Goal: Task Accomplishment & Management: Manage account settings

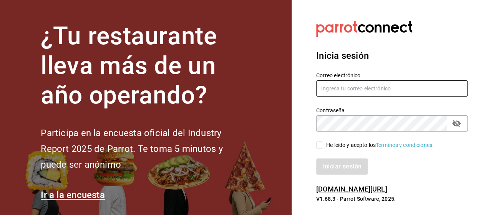
click at [336, 89] on input "text" at bounding box center [391, 88] width 151 height 16
paste input "[EMAIL_ADDRESS][DOMAIN_NAME]"
type input "[EMAIL_ADDRESS][DOMAIN_NAME]"
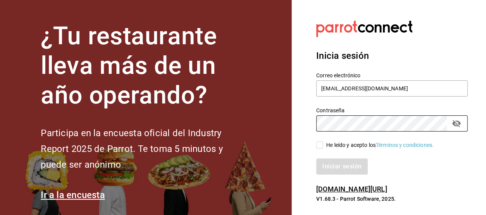
click at [319, 144] on input "He leído y acepto los Términos y condiciones." at bounding box center [319, 144] width 7 height 7
checkbox input "true"
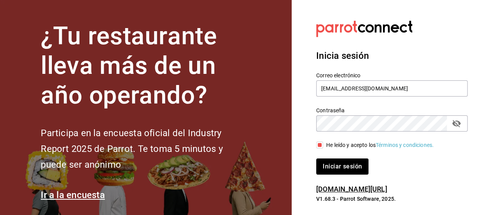
click at [341, 172] on button "Iniciar sesión" at bounding box center [342, 166] width 52 height 16
click at [341, 172] on div "Iniciar sesión" at bounding box center [391, 166] width 151 height 16
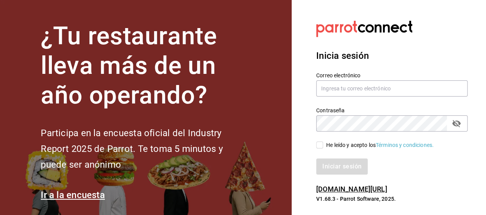
click at [321, 144] on input "He leído y acepto los Términos y condiciones." at bounding box center [319, 144] width 7 height 7
checkbox input "true"
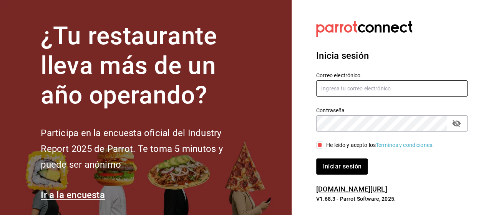
click at [354, 86] on input "text" at bounding box center [391, 88] width 151 height 16
type input "admon.chulavista48@gmail.com"
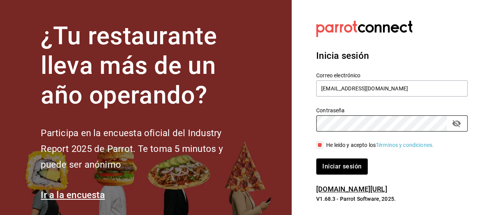
click at [316, 158] on button "Iniciar sesión" at bounding box center [342, 166] width 52 height 16
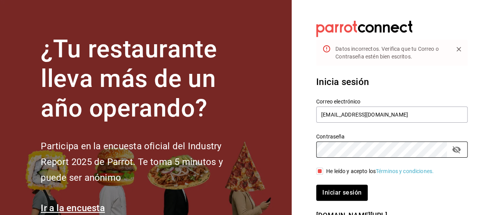
click at [316, 184] on button "Iniciar sesión" at bounding box center [342, 192] width 52 height 16
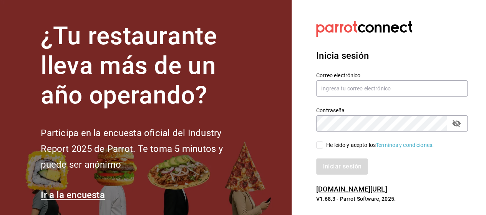
scroll to position [8, 0]
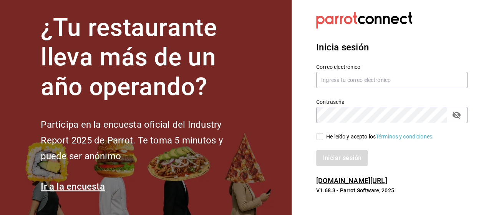
click at [320, 135] on input "He leído y acepto los Términos y condiciones." at bounding box center [319, 136] width 7 height 7
checkbox input "true"
click at [311, 166] on section "Datos incorrectos. Verifica que tu Correo o Contraseña estén bien escritos. Ini…" at bounding box center [389, 103] width 194 height 223
click at [412, 173] on div "Inicia sesión Correo electrónico Contraseña Contraseña He leído y acepto los Té…" at bounding box center [391, 103] width 151 height 144
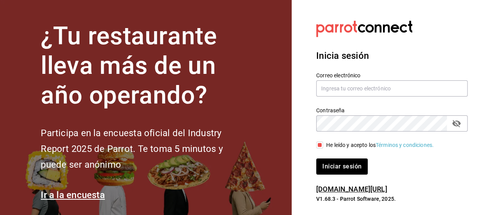
click at [367, 188] on link "[DOMAIN_NAME][URL]" at bounding box center [351, 189] width 71 height 8
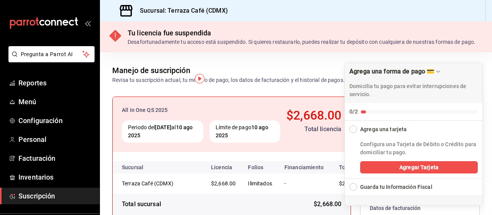
click at [437, 71] on icon "Drag to move checklist" at bounding box center [438, 71] width 6 height 6
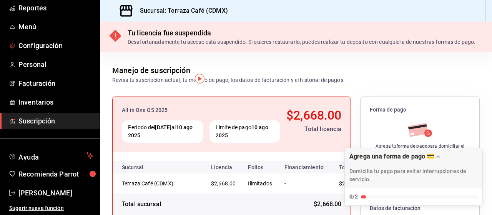
click at [49, 45] on span "Configuración" at bounding box center [55, 45] width 75 height 10
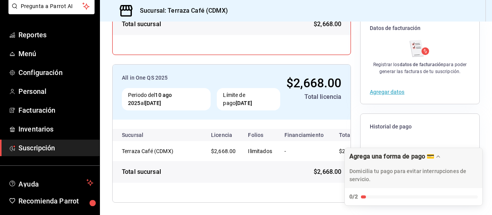
scroll to position [52, 0]
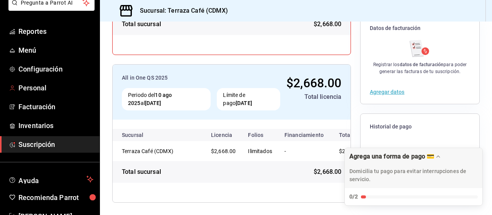
click at [32, 83] on span "Personal" at bounding box center [55, 88] width 75 height 10
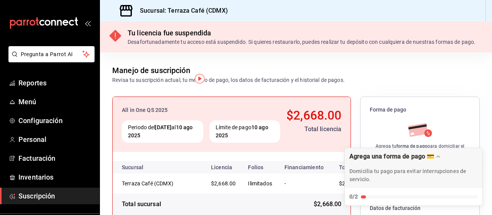
click at [199, 79] on img "button" at bounding box center [200, 79] width 10 height 10
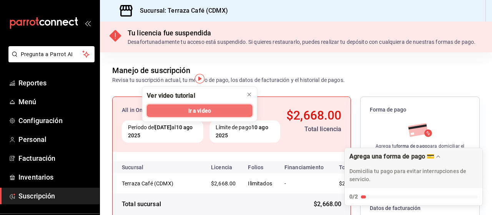
click at [194, 110] on span "Ir a video" at bounding box center [199, 110] width 23 height 8
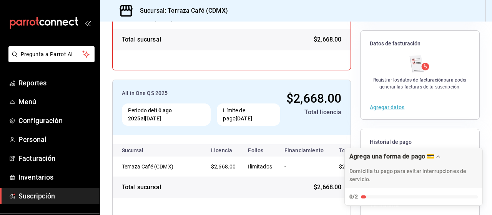
scroll to position [187, 0]
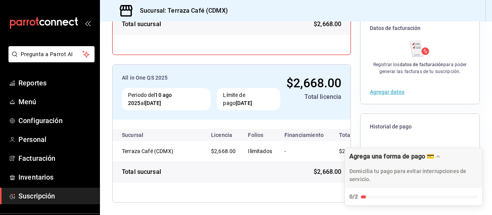
click at [32, 198] on span "Suscripción" at bounding box center [55, 196] width 75 height 10
click at [35, 142] on span "Personal" at bounding box center [55, 139] width 75 height 10
